Goal: Task Accomplishment & Management: Manage account settings

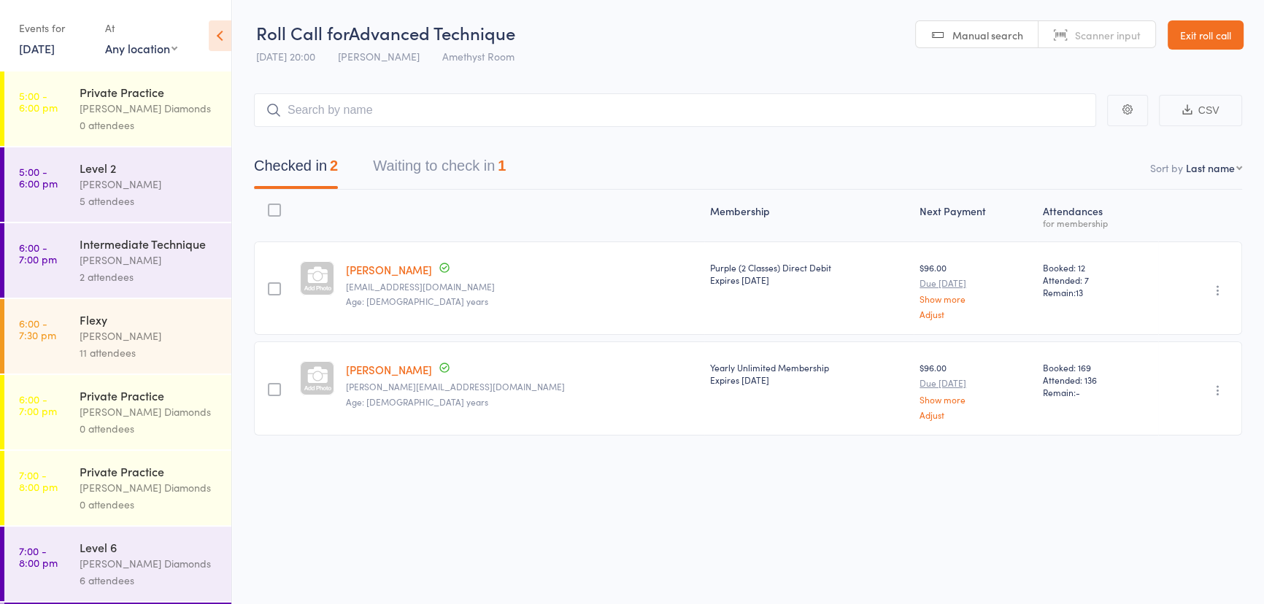
click at [489, 186] on button "Waiting to check in 1" at bounding box center [439, 169] width 133 height 39
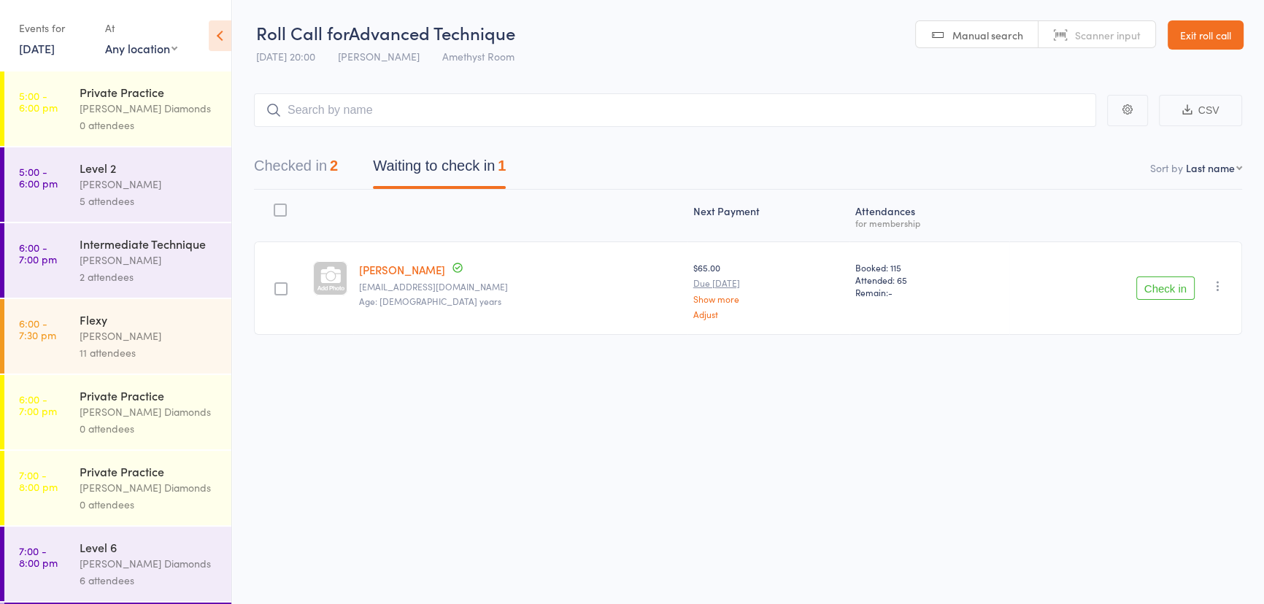
click at [1148, 290] on button "Check in" at bounding box center [1165, 288] width 58 height 23
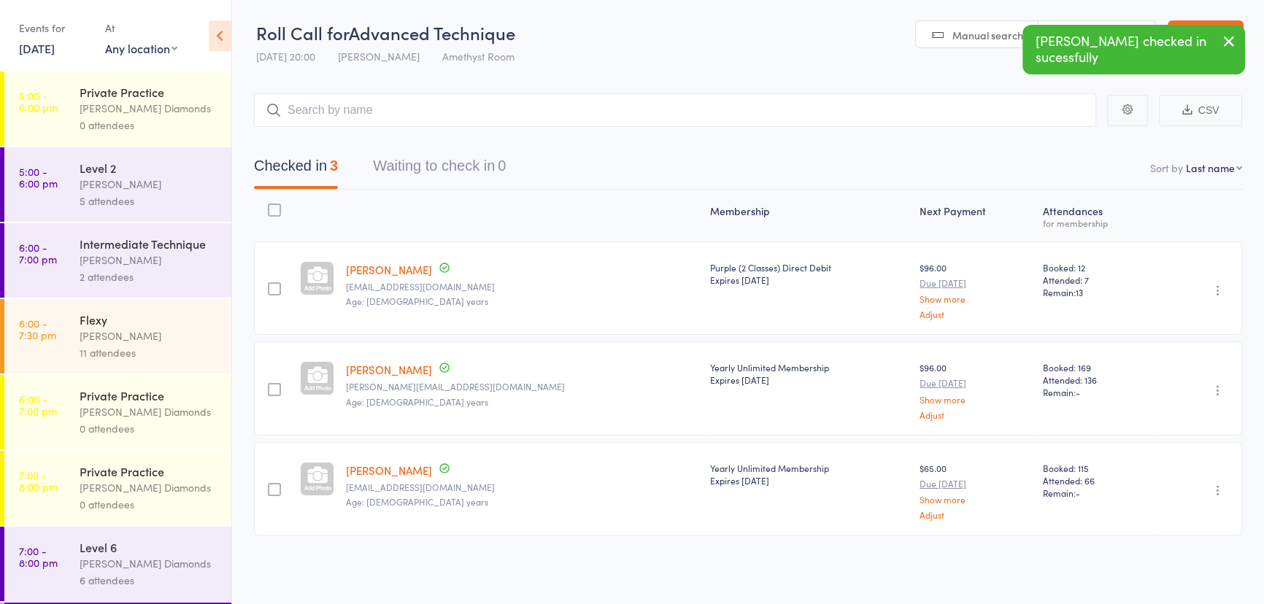
click at [128, 321] on div "Flexy" at bounding box center [149, 320] width 139 height 16
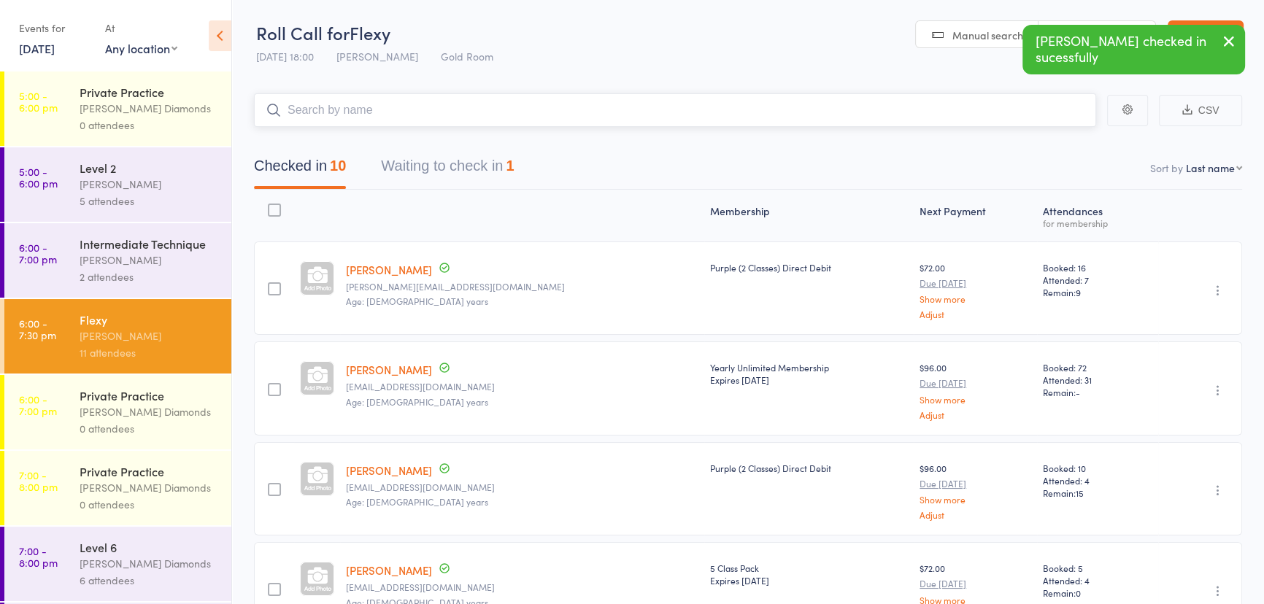
click at [482, 175] on button "Waiting to check in 1" at bounding box center [447, 169] width 133 height 39
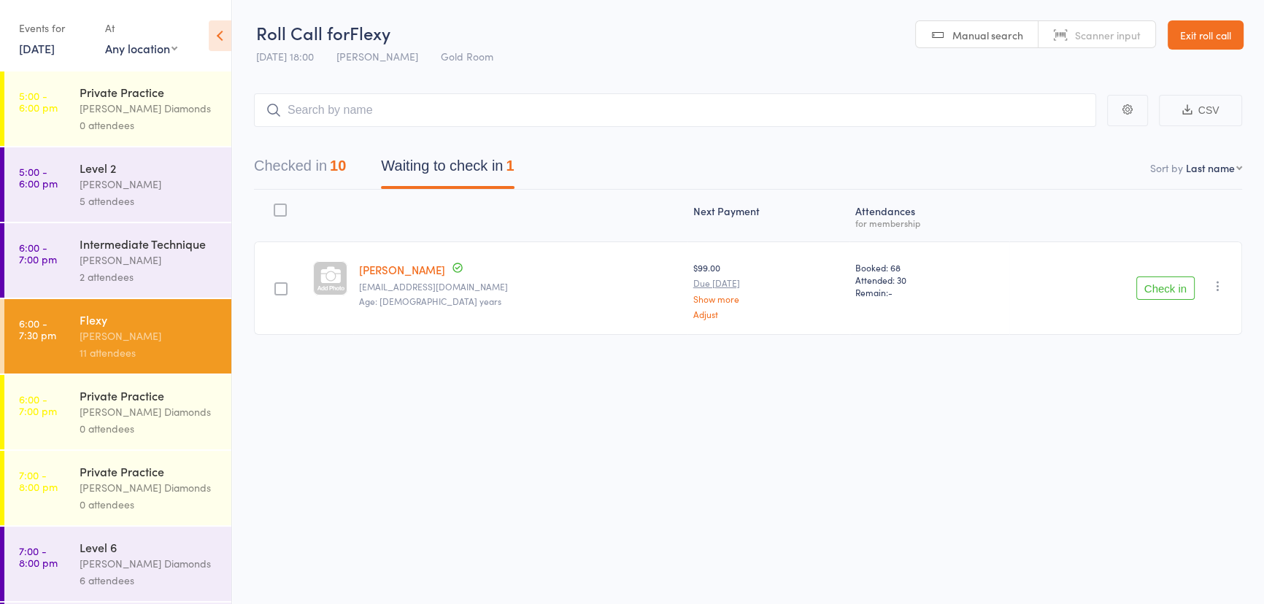
click at [1207, 33] on link "Exit roll call" at bounding box center [1205, 34] width 76 height 29
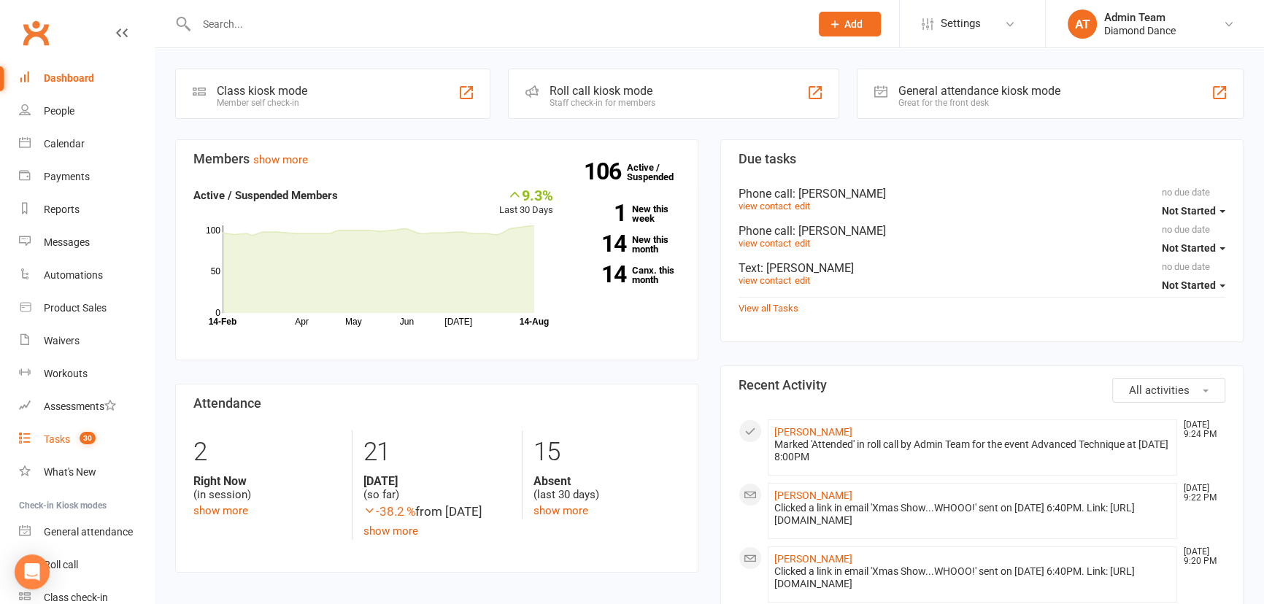
click at [80, 435] on count-badge "30" at bounding box center [83, 439] width 23 height 12
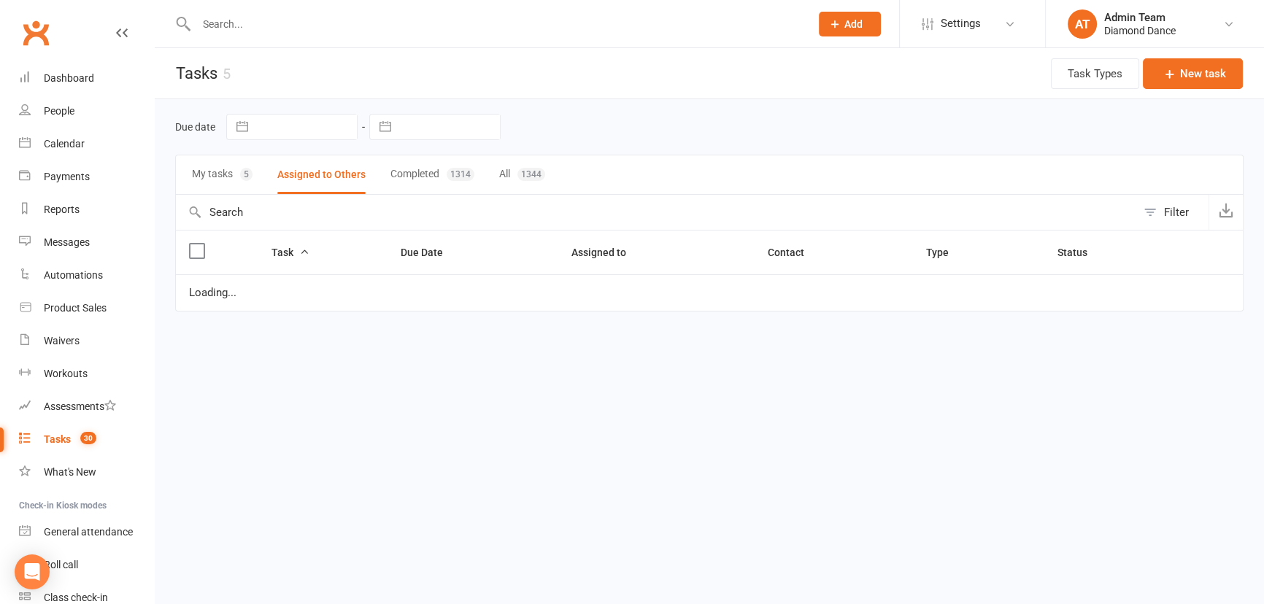
select select "started"
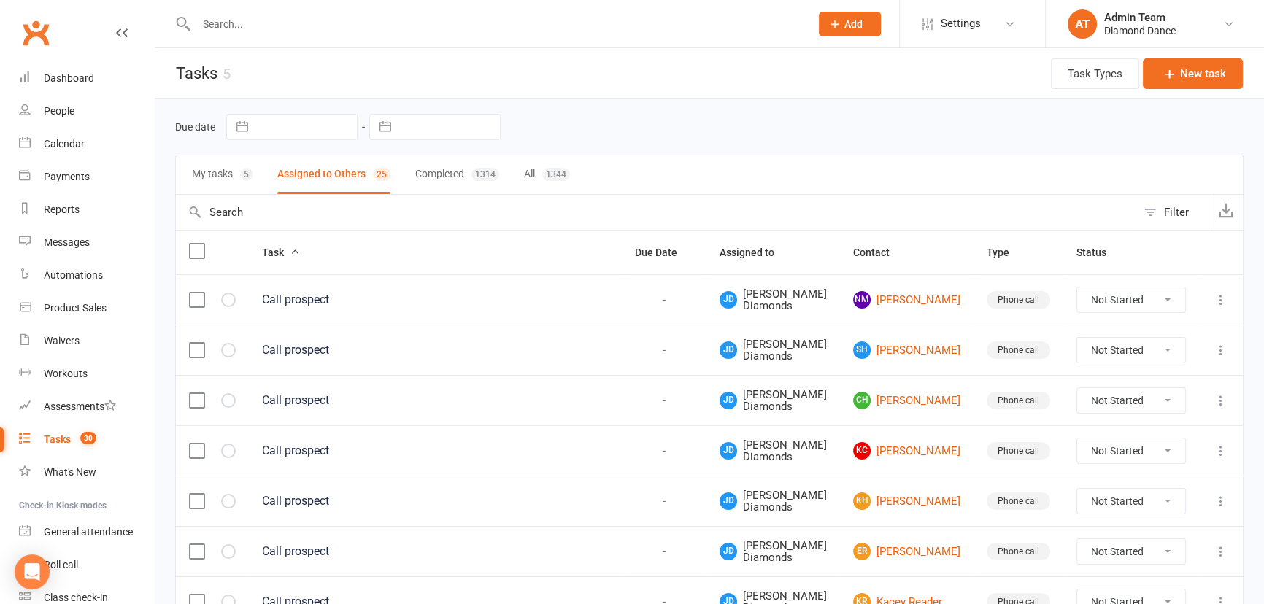
click at [212, 169] on button "My tasks 5" at bounding box center [222, 174] width 61 height 39
select select "started"
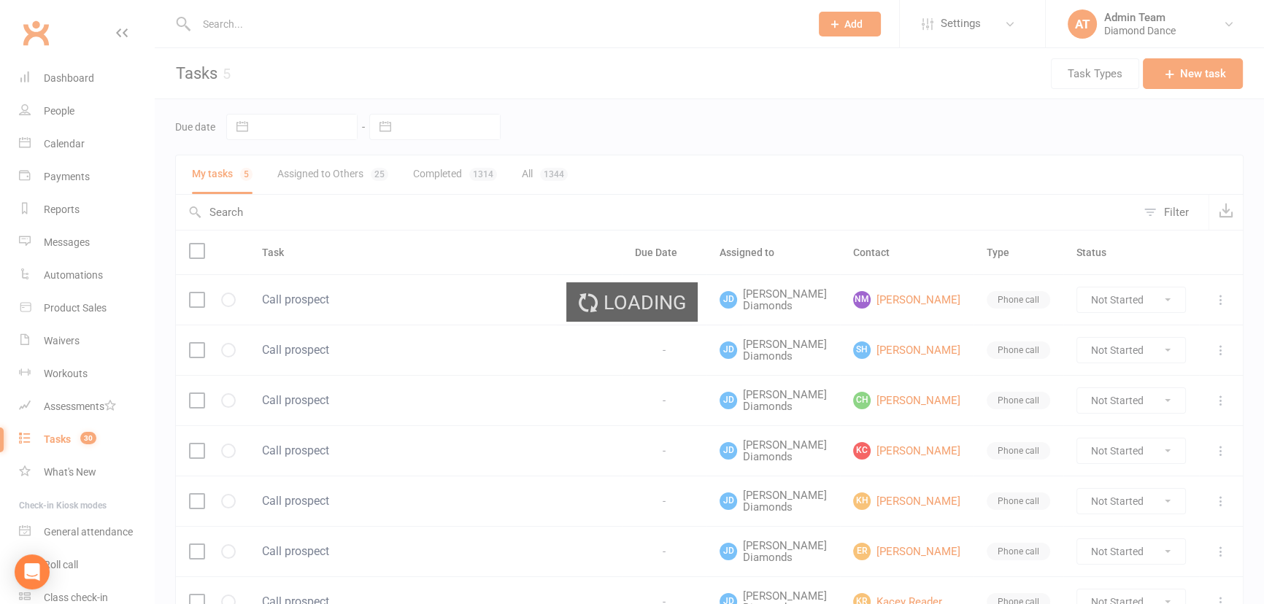
select select "started"
